Goal: Use online tool/utility: Utilize a website feature to perform a specific function

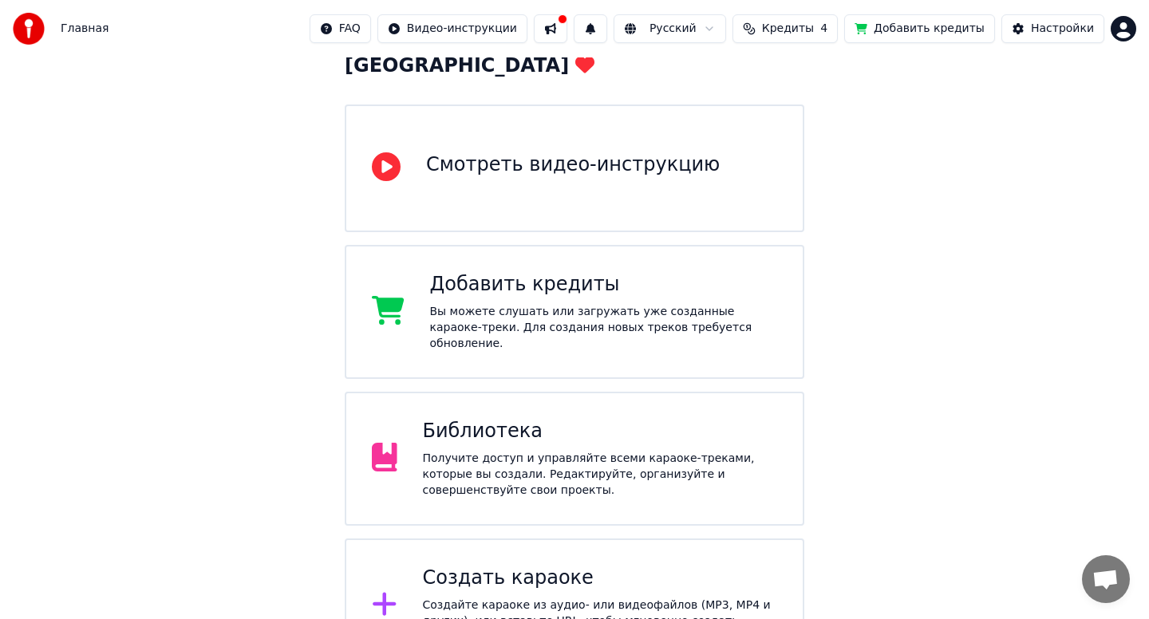
scroll to position [147, 0]
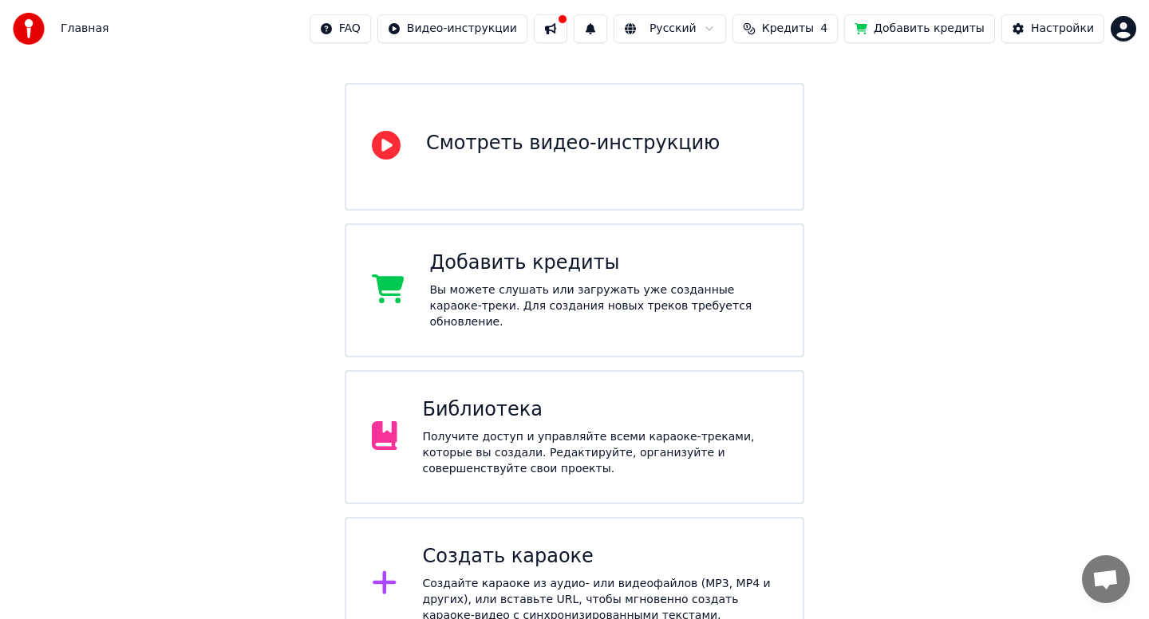
click at [510, 576] on div "Создайте караоке из аудио- или видеофайлов (MP3, MP4 и других), или вставьте UR…" at bounding box center [600, 600] width 355 height 48
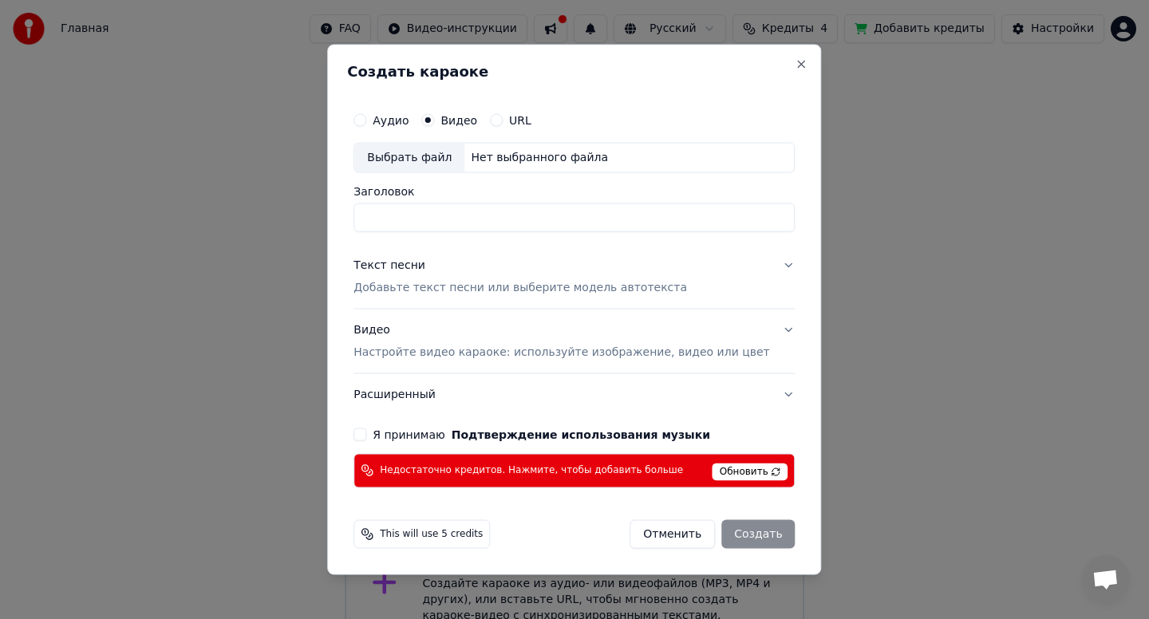
click at [503, 121] on button "URL" at bounding box center [496, 120] width 13 height 13
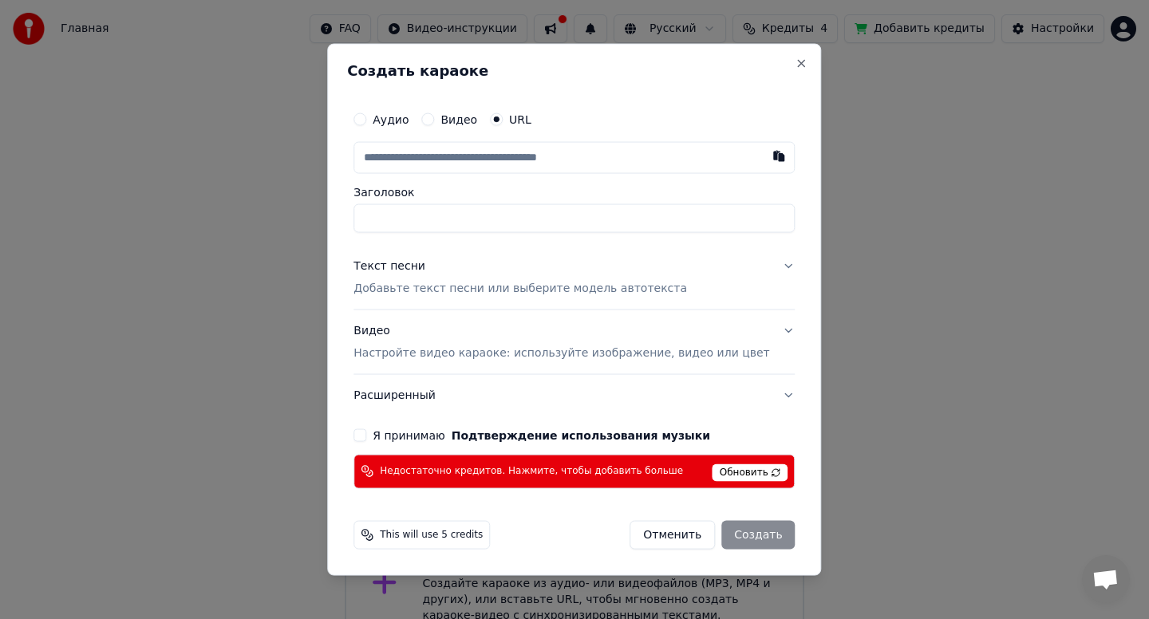
click at [610, 294] on p "Добавьте текст песни или выберите модель автотекста" at bounding box center [519, 289] width 333 height 16
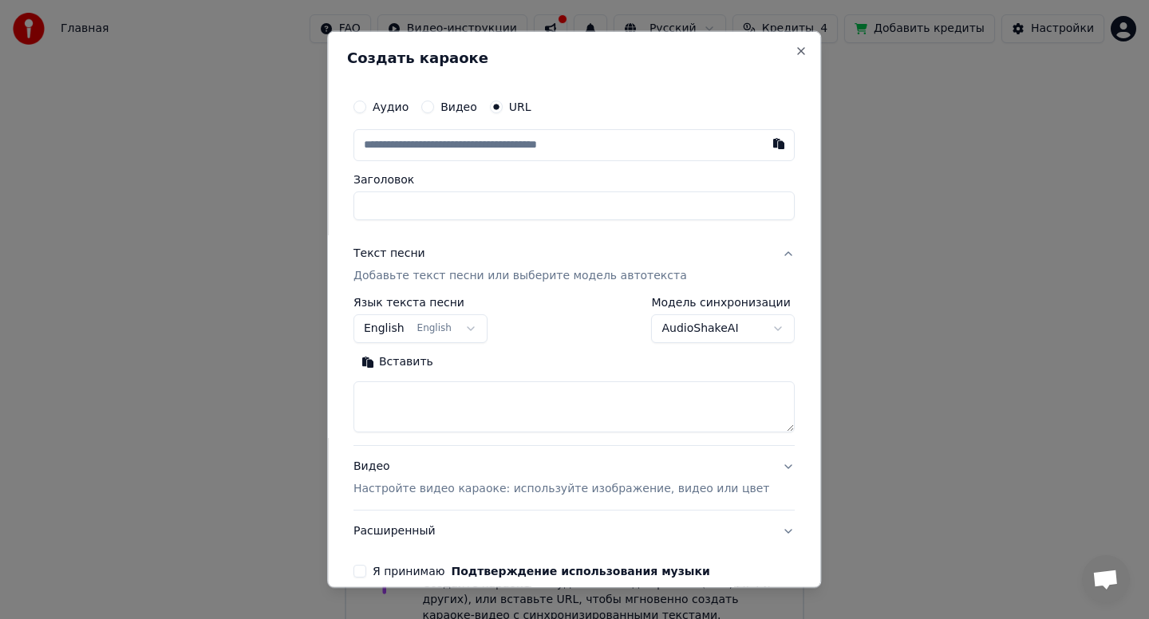
click at [483, 142] on input "text" at bounding box center [573, 145] width 441 height 32
paste input "**********"
type input "**********"
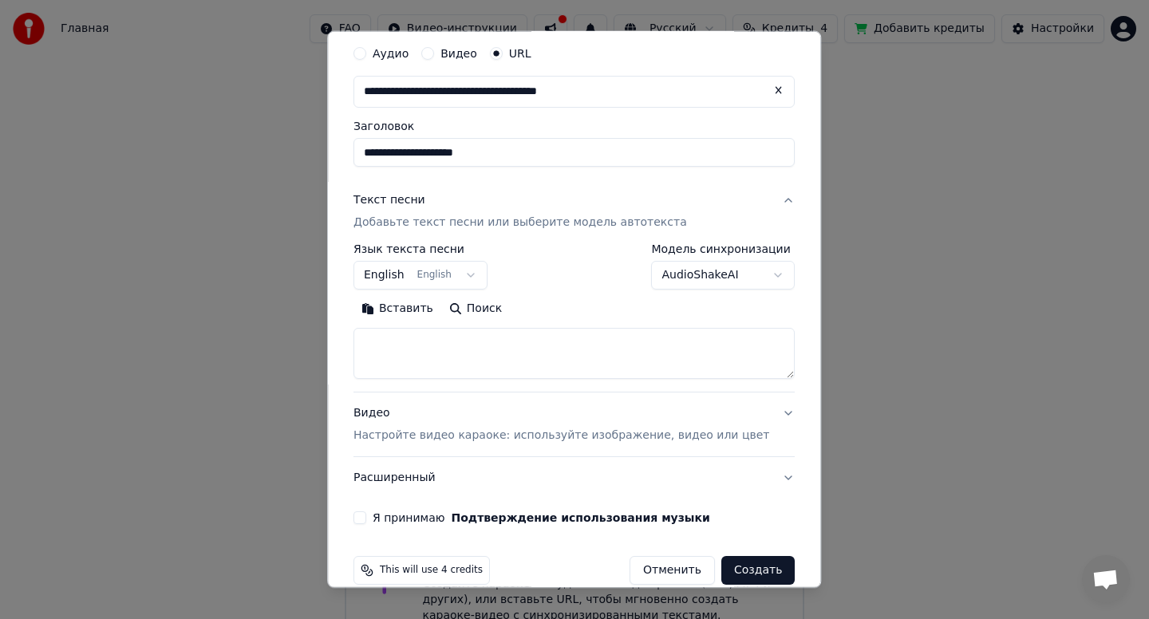
scroll to position [76, 0]
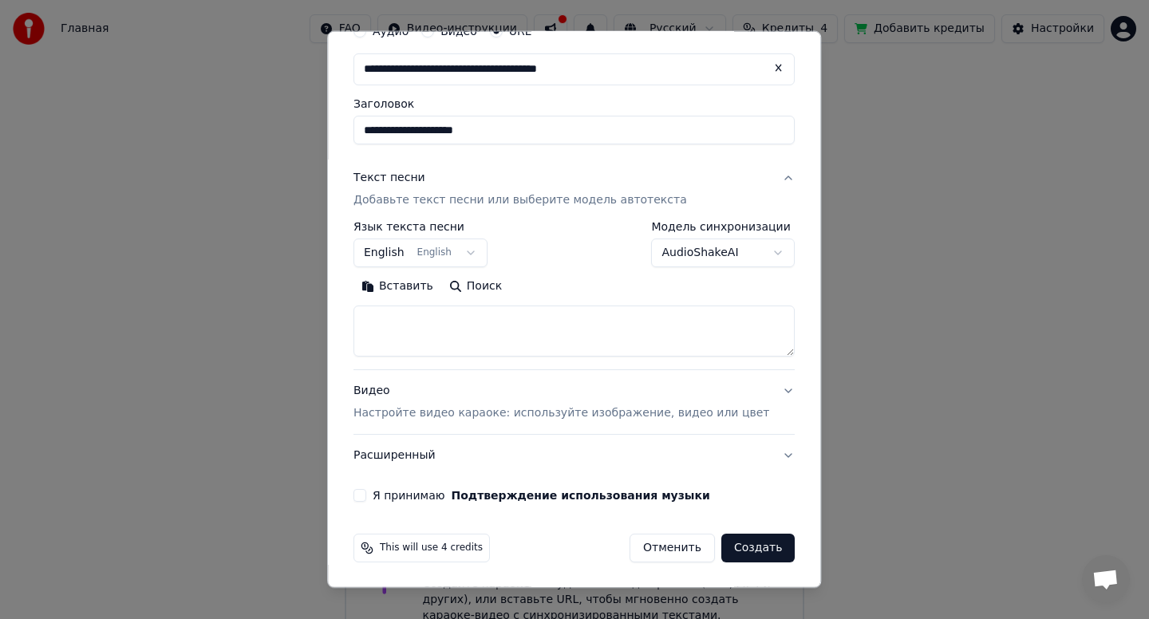
type input "**********"
click at [773, 390] on button "Видео Настройте видео караоке: используйте изображение, видео или цвет" at bounding box center [573, 402] width 441 height 64
type input "**********"
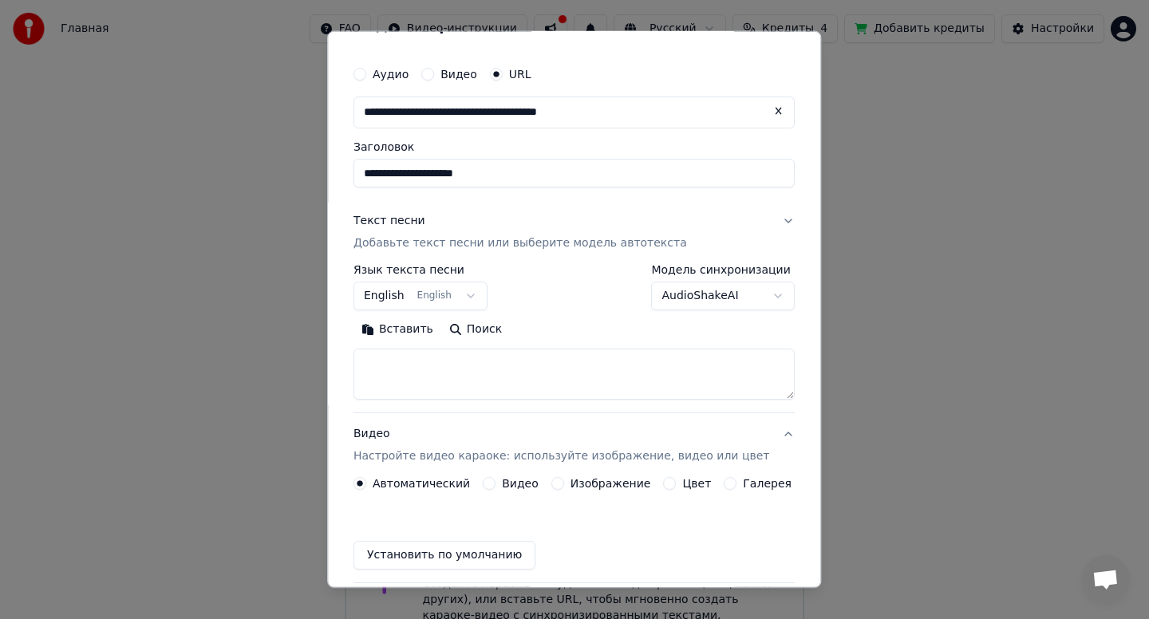
scroll to position [33, 0]
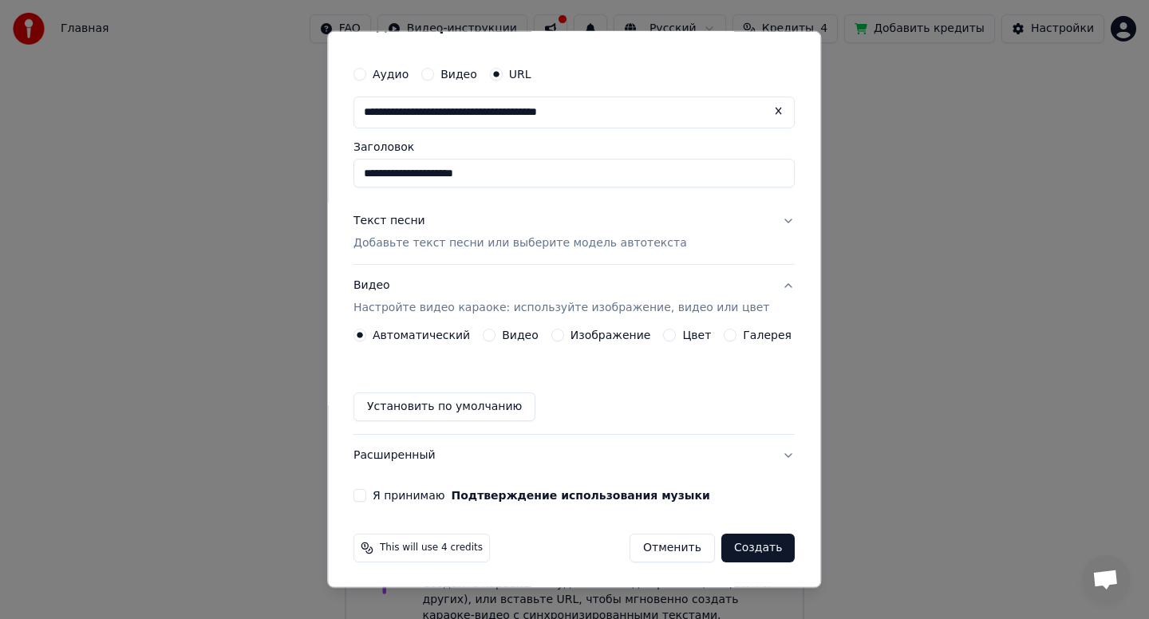
click at [490, 334] on button "Видео" at bounding box center [489, 335] width 13 height 13
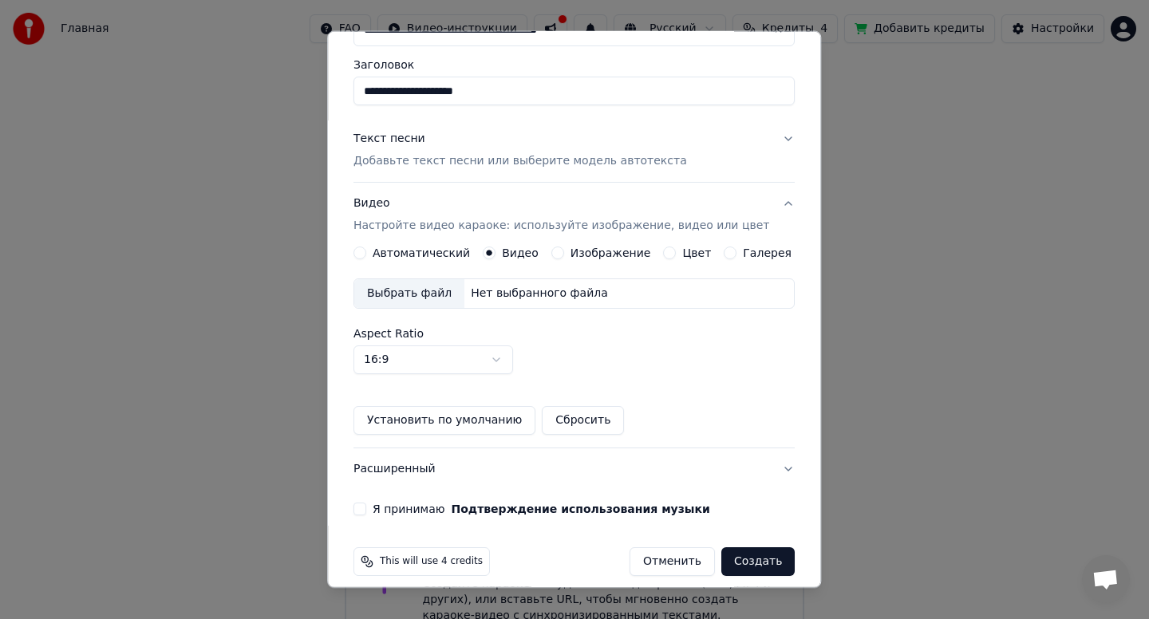
scroll to position [128, 0]
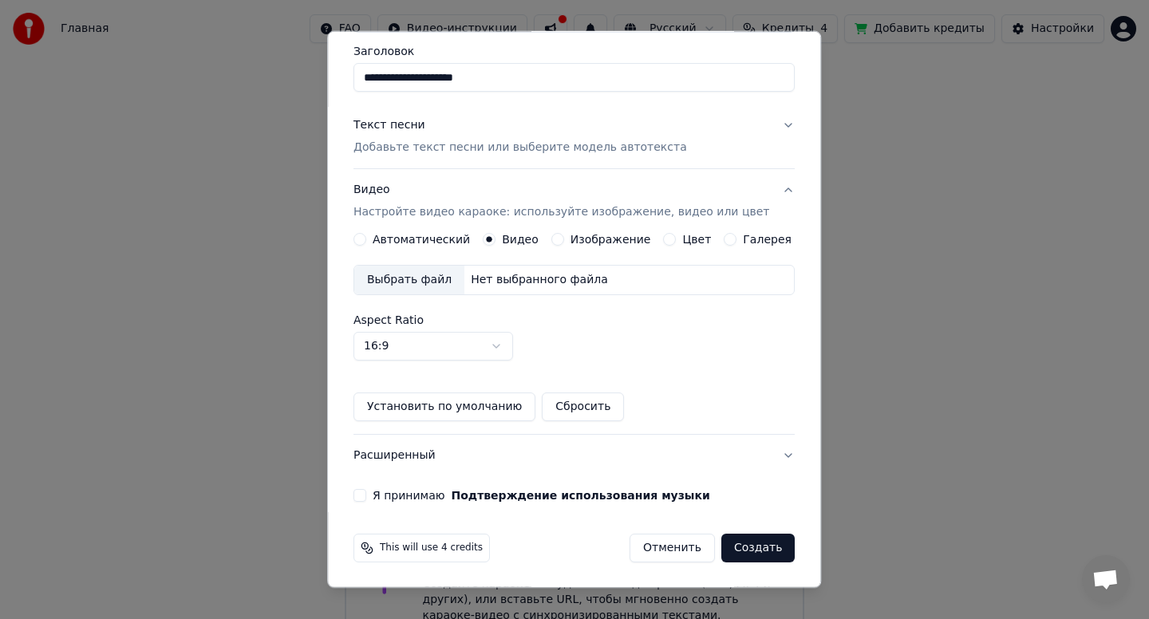
click at [366, 495] on button "Я принимаю Подтверждение использования музыки" at bounding box center [359, 495] width 13 height 13
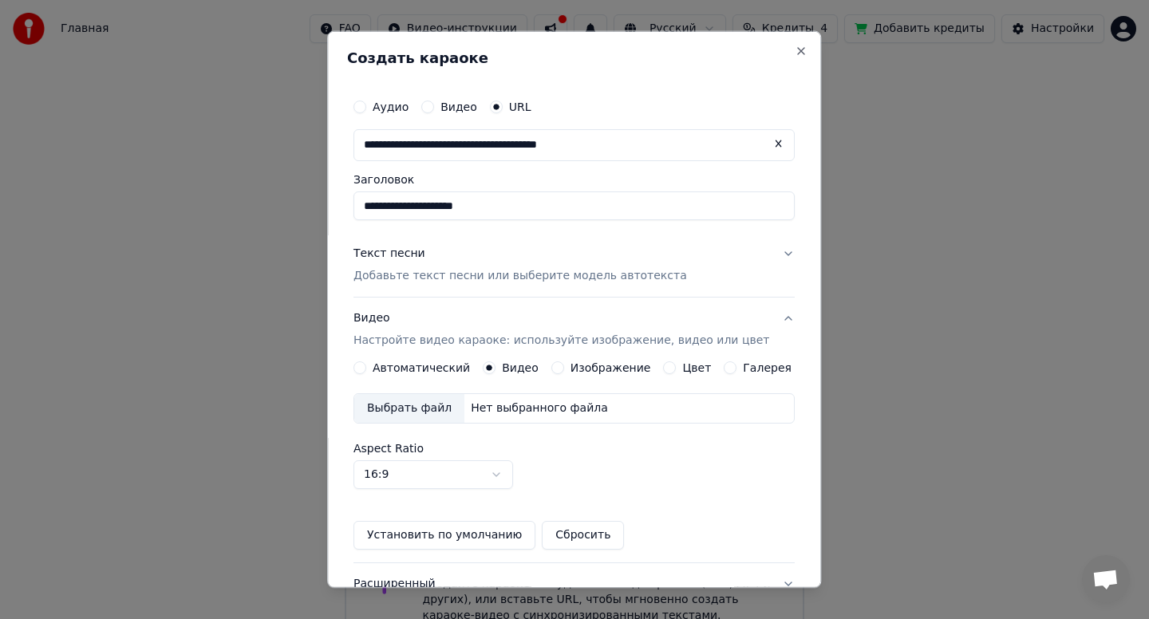
scroll to position [22, 0]
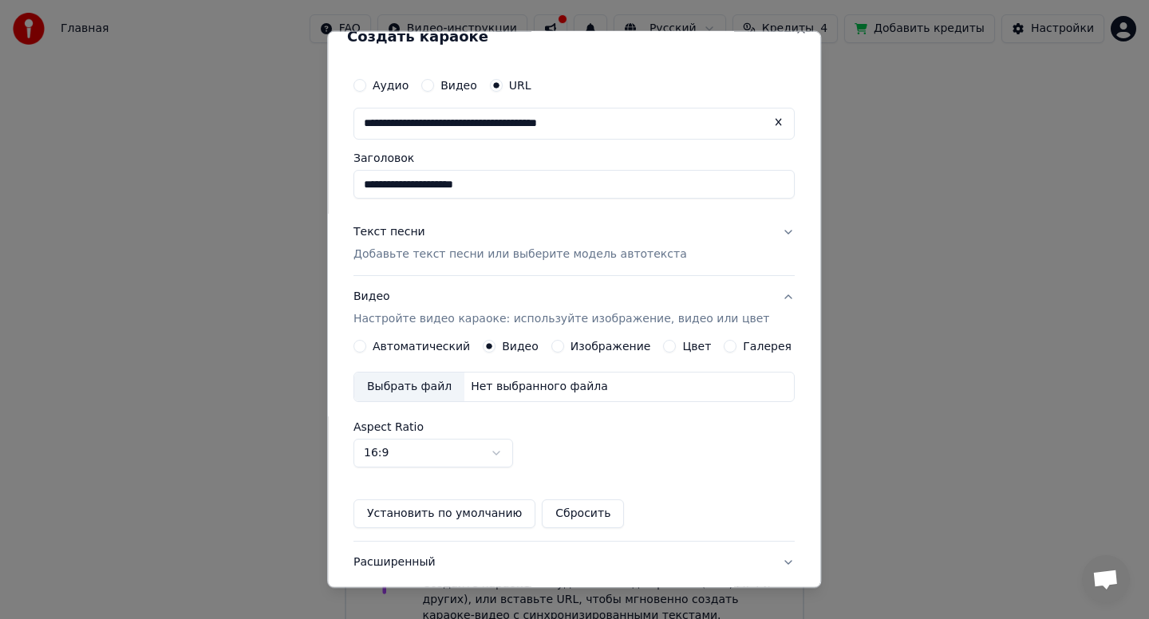
click at [626, 255] on p "Добавьте текст песни или выберите модель автотекста" at bounding box center [519, 255] width 333 height 16
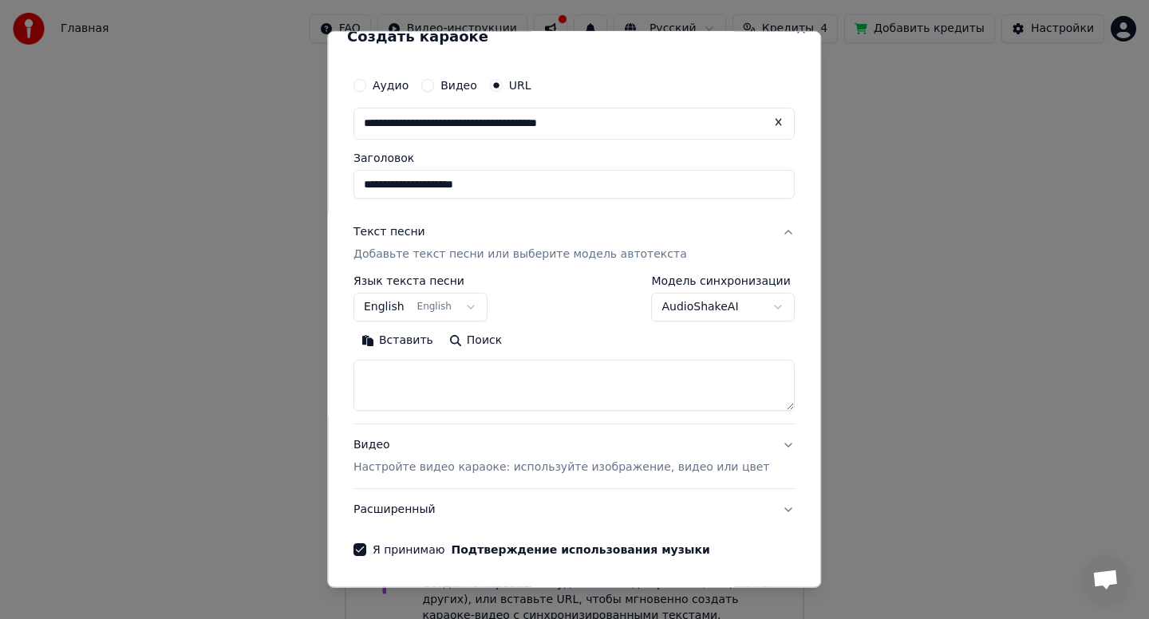
scroll to position [76, 0]
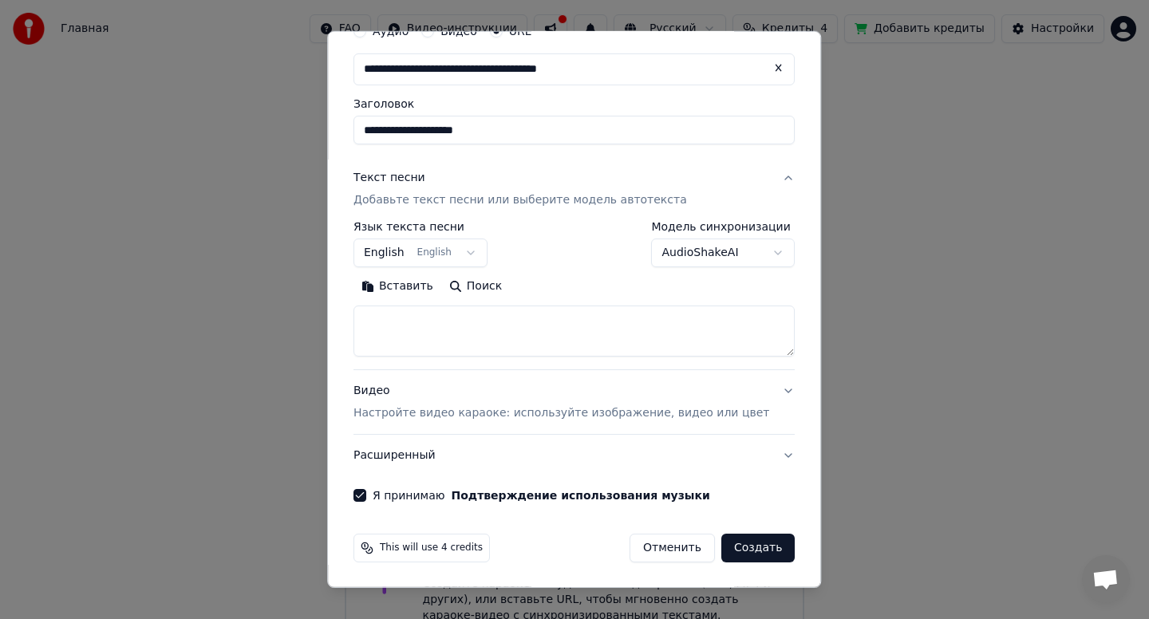
click at [738, 546] on button "Создать" at bounding box center [757, 548] width 73 height 29
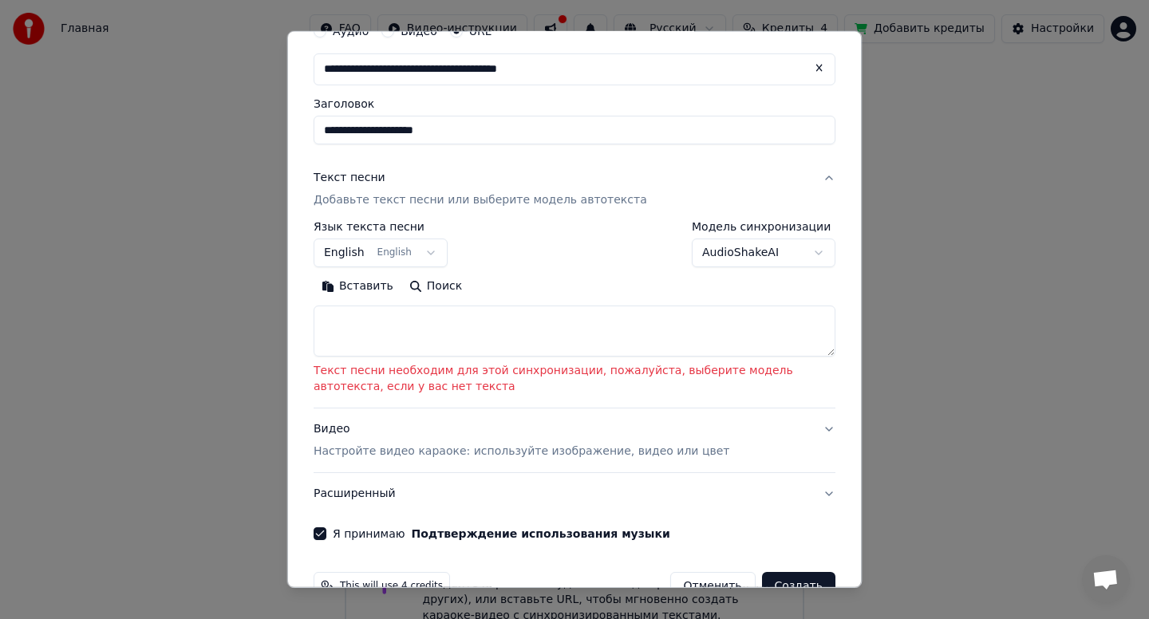
click at [823, 256] on body "Главная FAQ Видео-инструкции Русский Кредиты 4 Добавить кредиты Настройки Добро…" at bounding box center [574, 252] width 1149 height 798
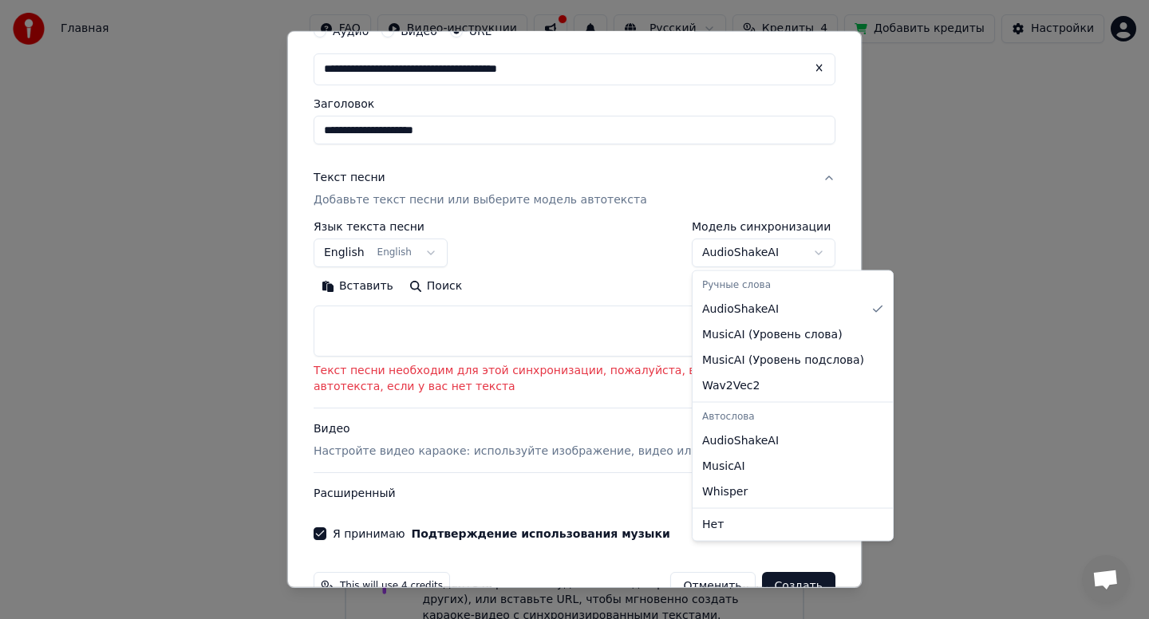
click at [607, 268] on body "Главная FAQ Видео-инструкции Русский Кредиты 4 Добавить кредиты Настройки Добро…" at bounding box center [574, 252] width 1149 height 798
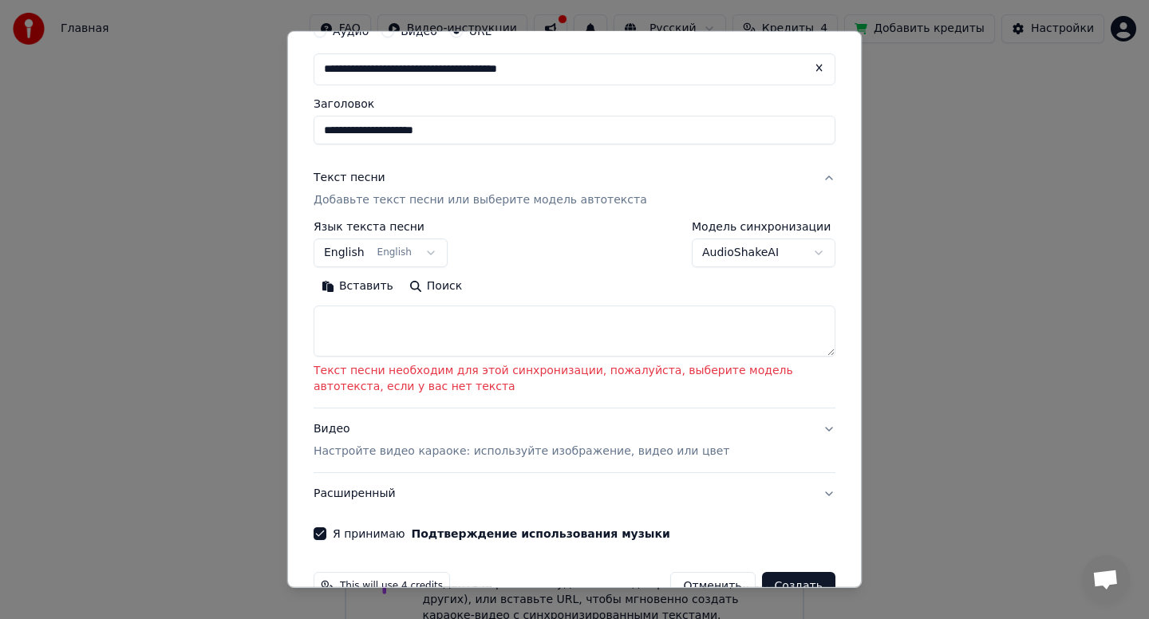
click at [423, 254] on button "English English" at bounding box center [381, 253] width 134 height 29
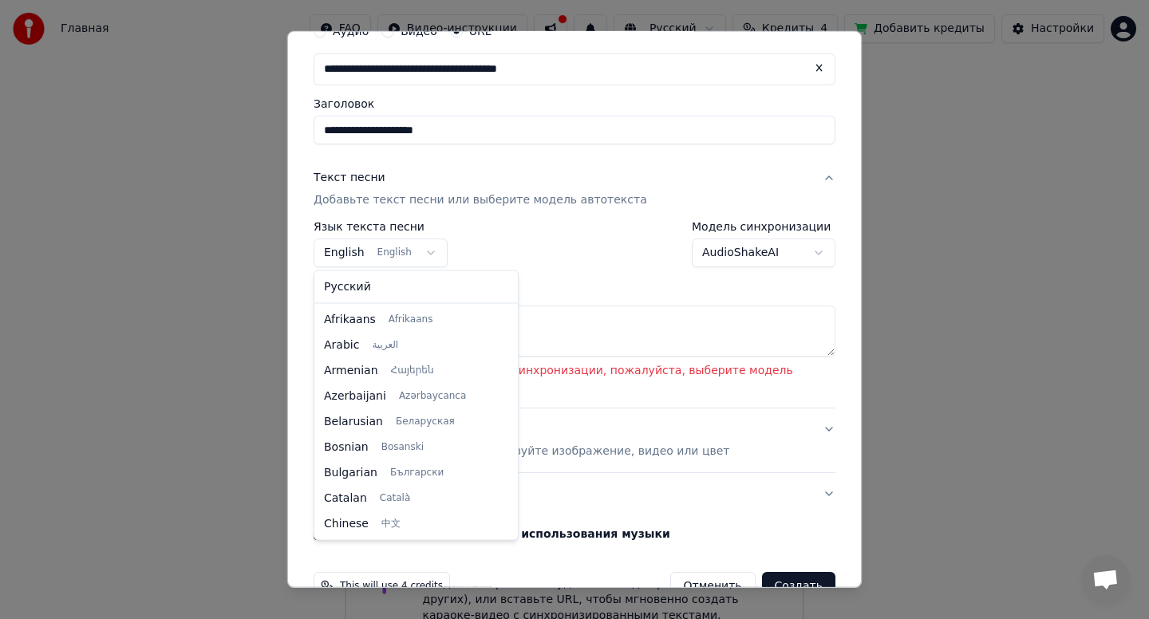
scroll to position [128, 0]
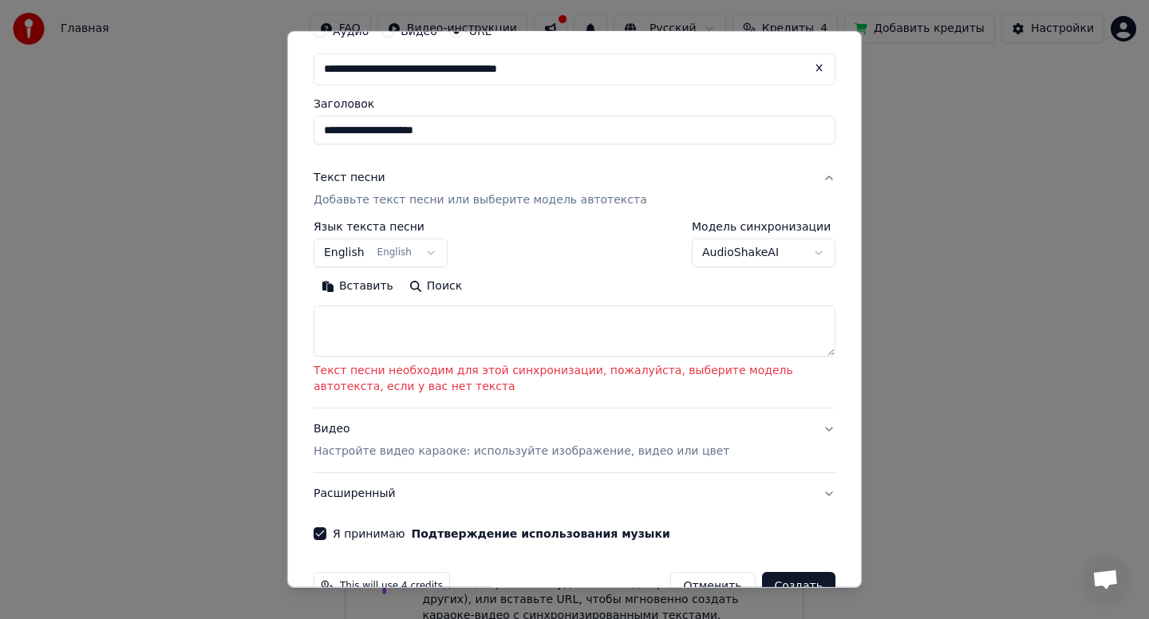
click at [424, 289] on button "Поиск" at bounding box center [435, 287] width 69 height 26
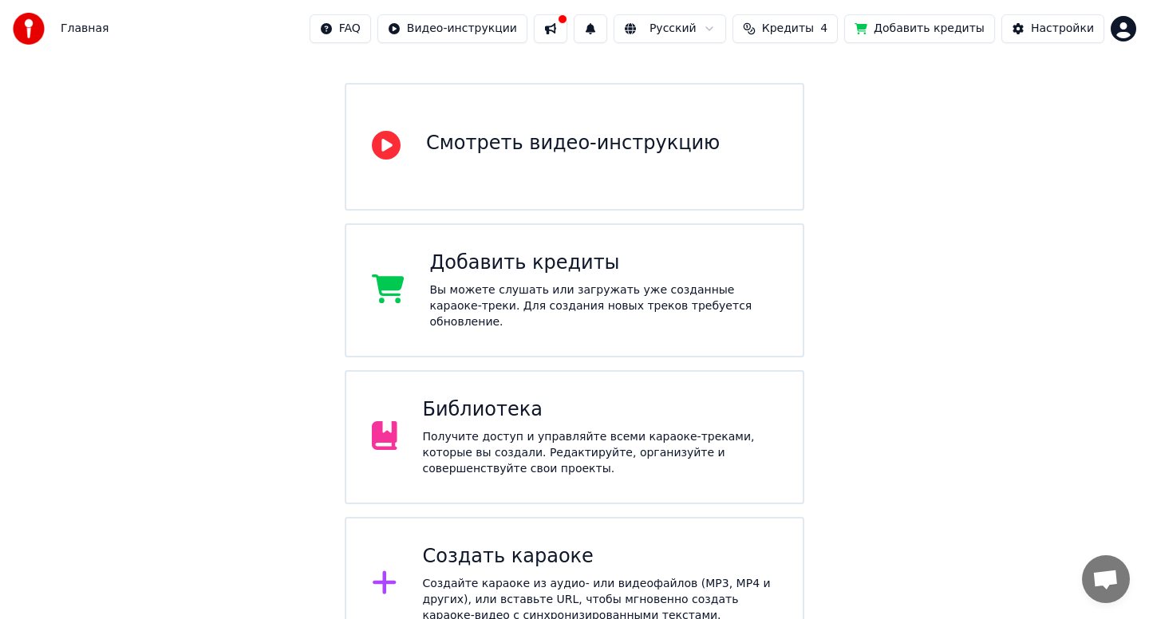
scroll to position [0, 0]
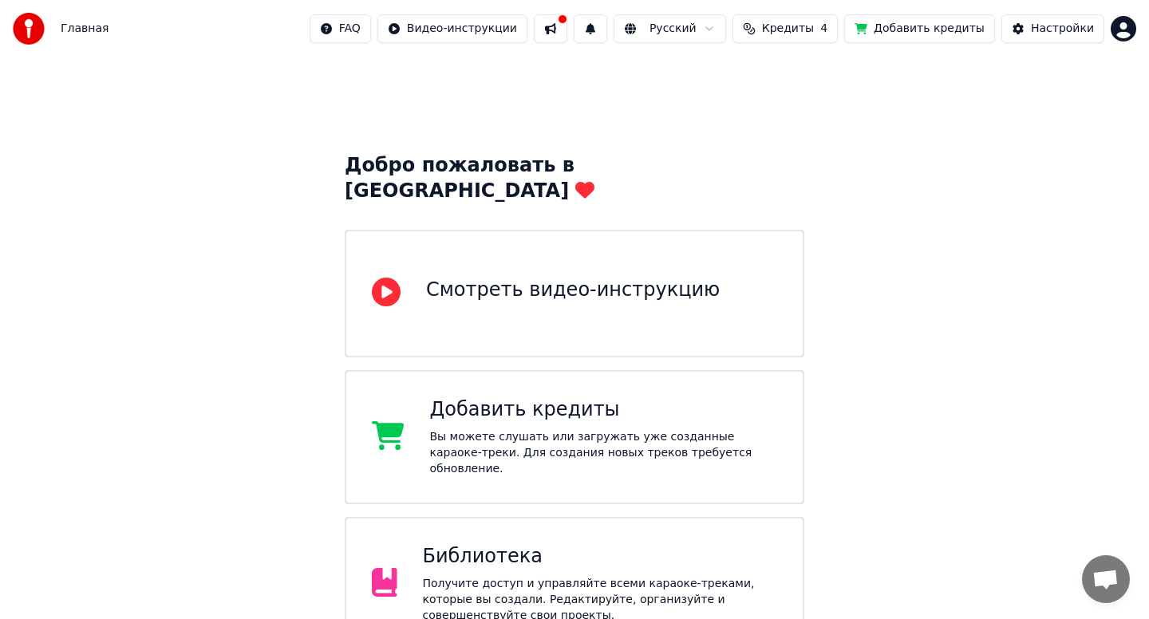
click at [93, 30] on span "Главная" at bounding box center [85, 29] width 48 height 16
click at [22, 33] on img at bounding box center [29, 29] width 32 height 32
click at [650, 544] on div "Библиотека" at bounding box center [600, 557] width 355 height 26
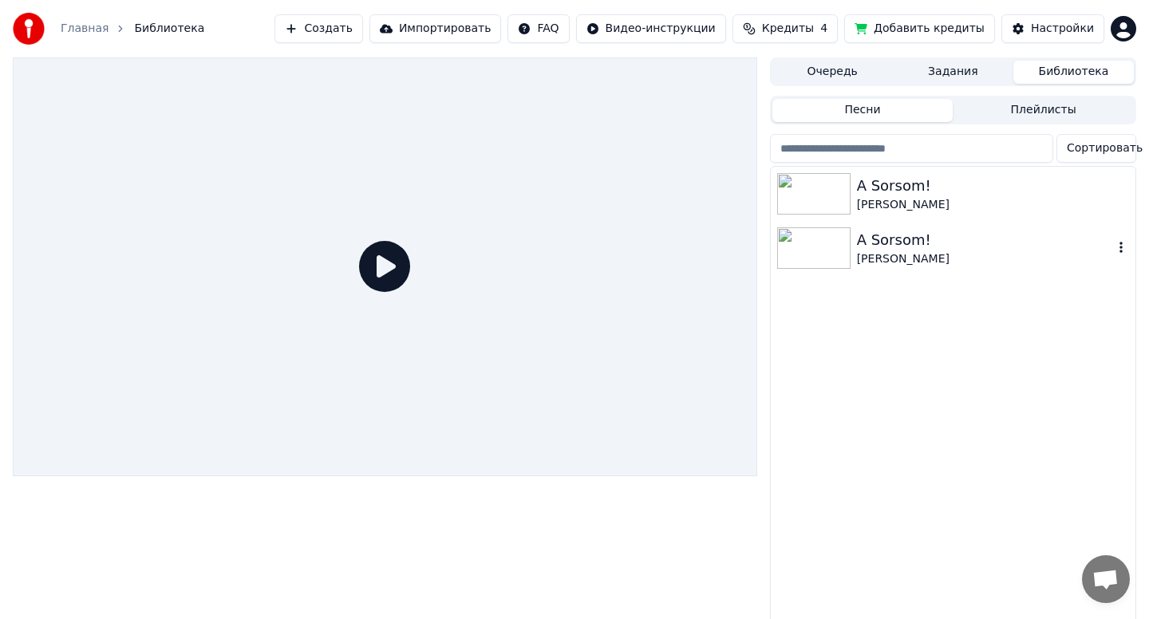
click at [996, 247] on div "A Sorsom!" at bounding box center [985, 240] width 256 height 22
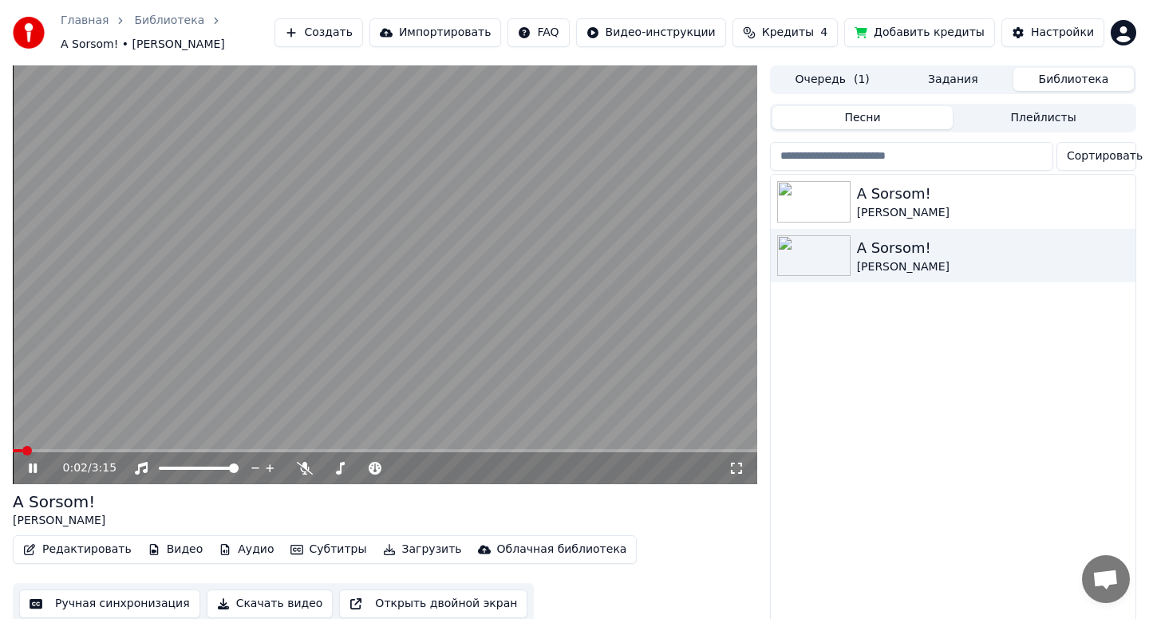
click at [26, 468] on icon at bounding box center [44, 468] width 37 height 13
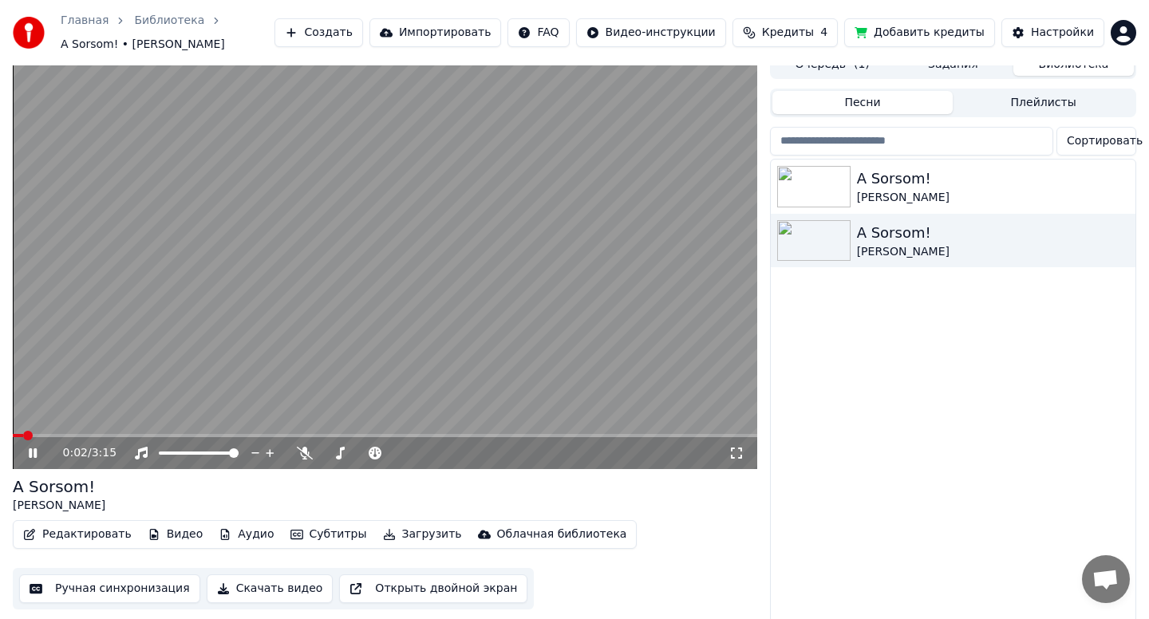
scroll to position [19, 0]
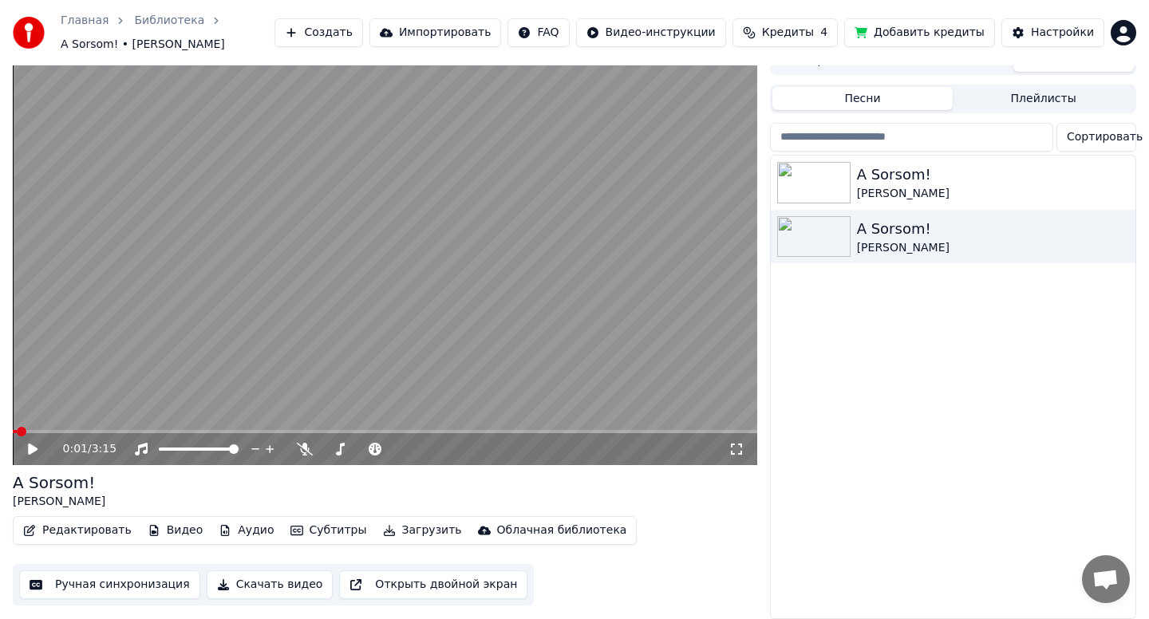
click at [18, 430] on span at bounding box center [22, 432] width 10 height 10
click at [30, 448] on icon at bounding box center [33, 449] width 10 height 11
click at [30, 448] on icon at bounding box center [33, 449] width 8 height 10
